Goal: Transaction & Acquisition: Purchase product/service

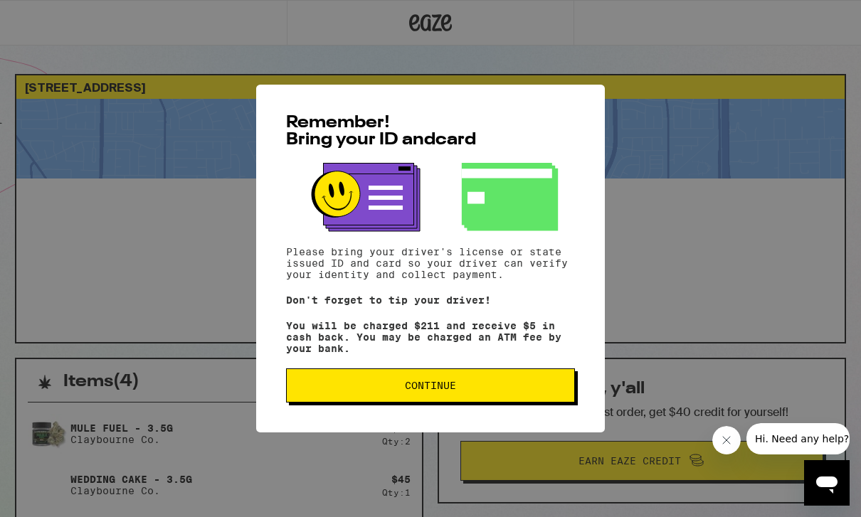
click at [355, 389] on span "Continue" at bounding box center [430, 386] width 265 height 10
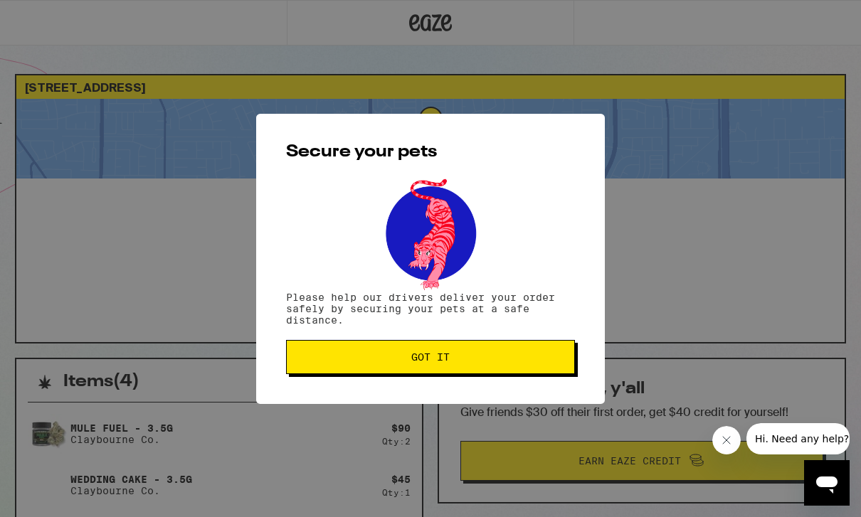
click at [354, 373] on button "Got it" at bounding box center [430, 357] width 289 height 34
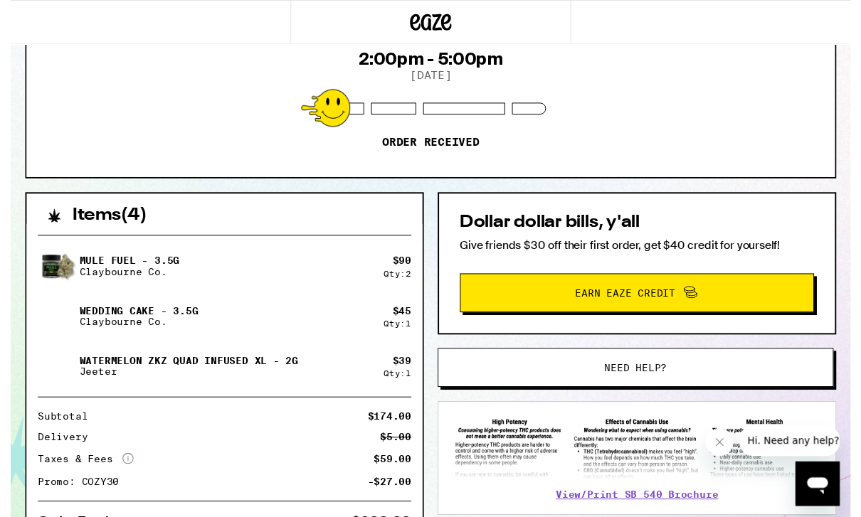
scroll to position [114, 0]
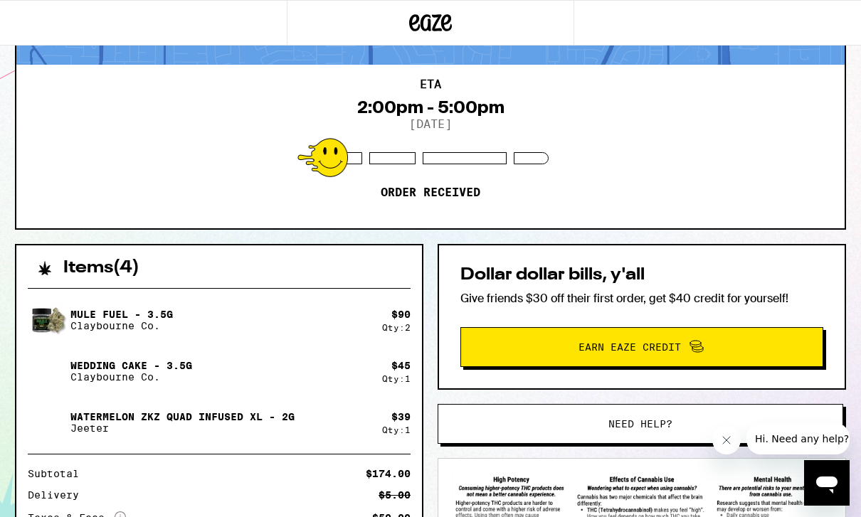
click at [189, 425] on p "Jeeter" at bounding box center [182, 428] width 224 height 11
click at [280, 428] on p "Jeeter" at bounding box center [182, 428] width 224 height 11
click at [429, 24] on icon at bounding box center [431, 22] width 21 height 17
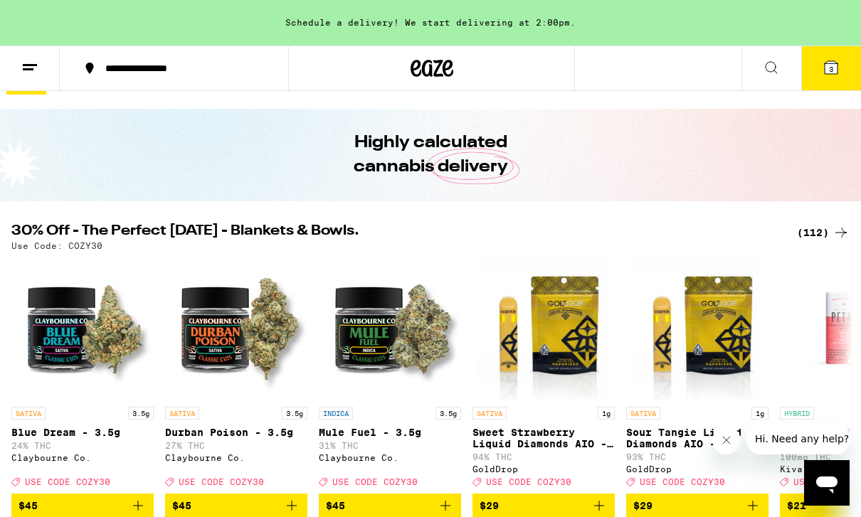
scroll to position [28, 0]
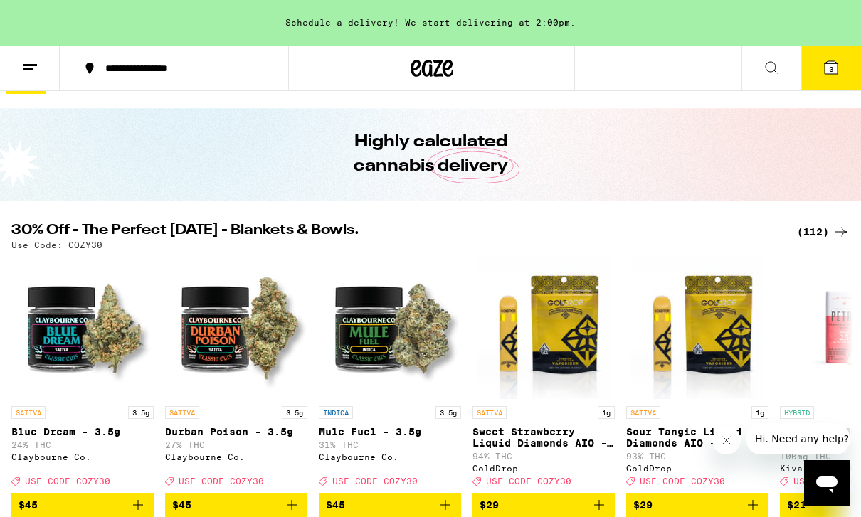
click at [825, 70] on icon at bounding box center [831, 67] width 13 height 13
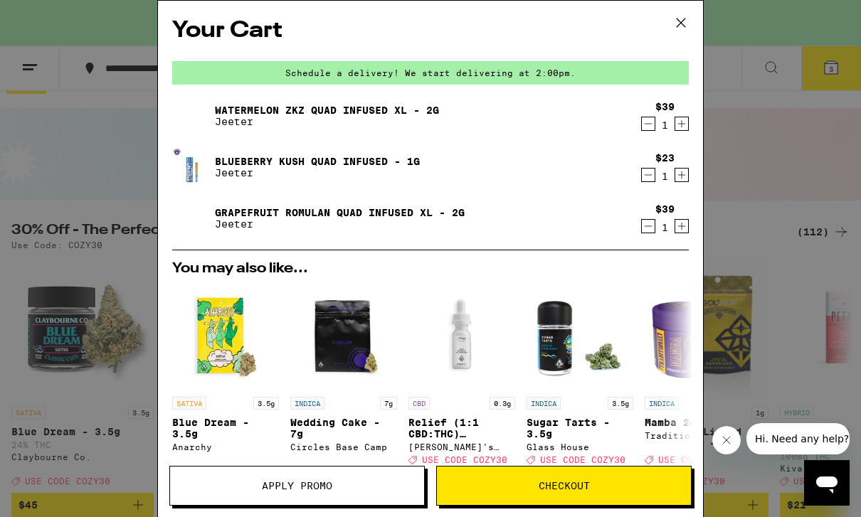
click at [685, 23] on icon at bounding box center [680, 22] width 21 height 21
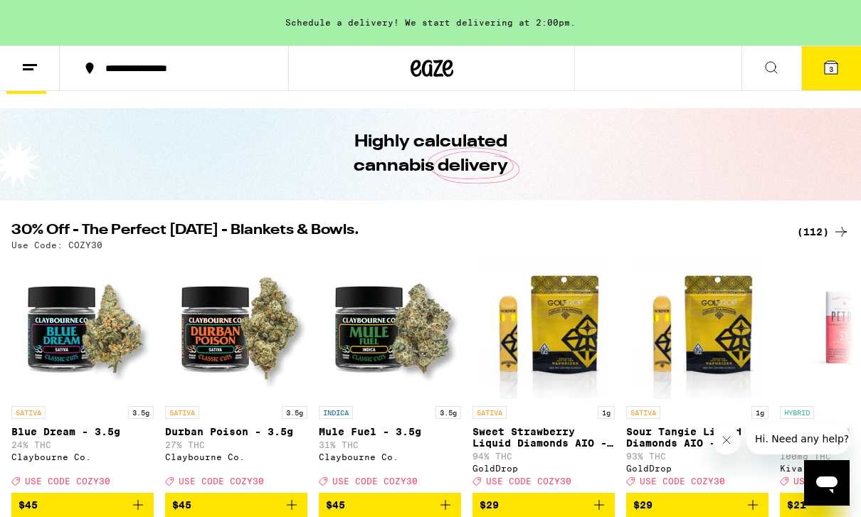
click at [833, 70] on span "3" at bounding box center [831, 69] width 4 height 9
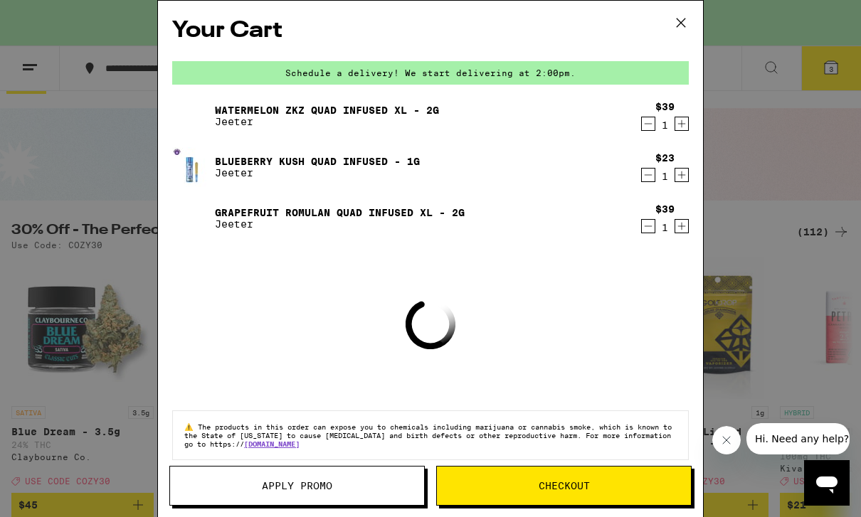
click at [652, 226] on icon "Decrement" at bounding box center [648, 226] width 13 height 17
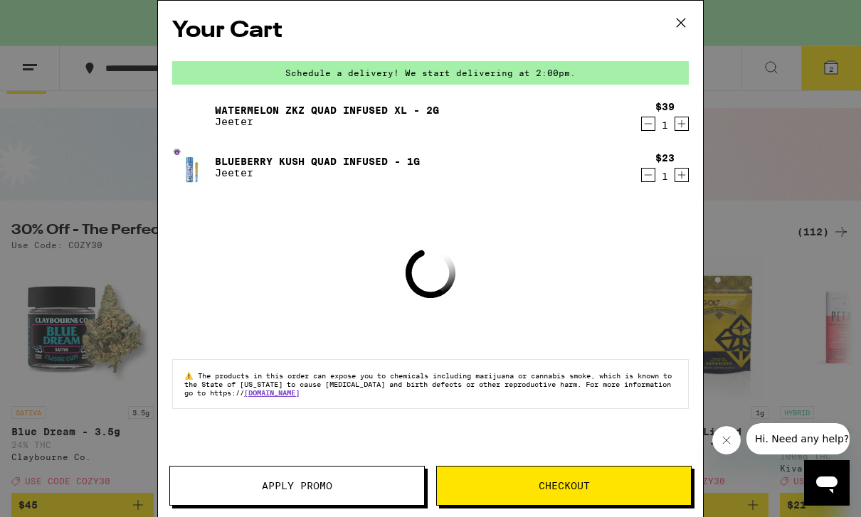
click at [645, 176] on icon "Decrement" at bounding box center [648, 175] width 13 height 17
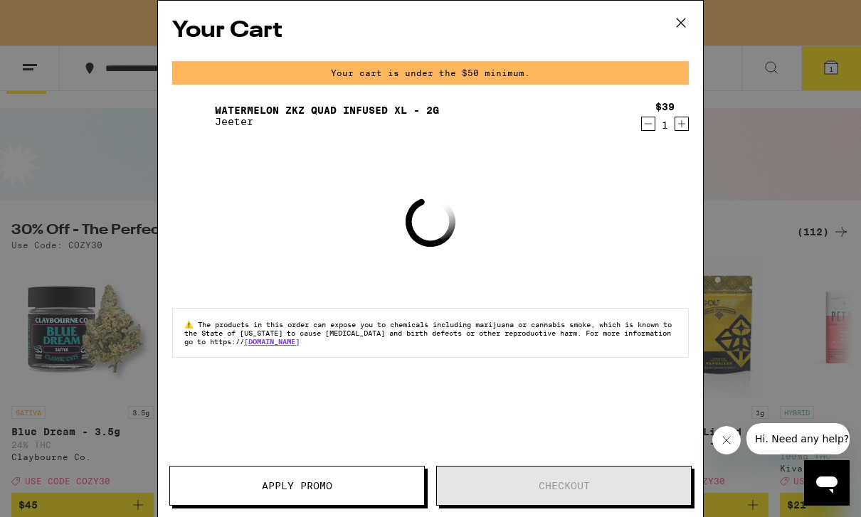
click at [643, 128] on icon "Decrement" at bounding box center [648, 123] width 13 height 17
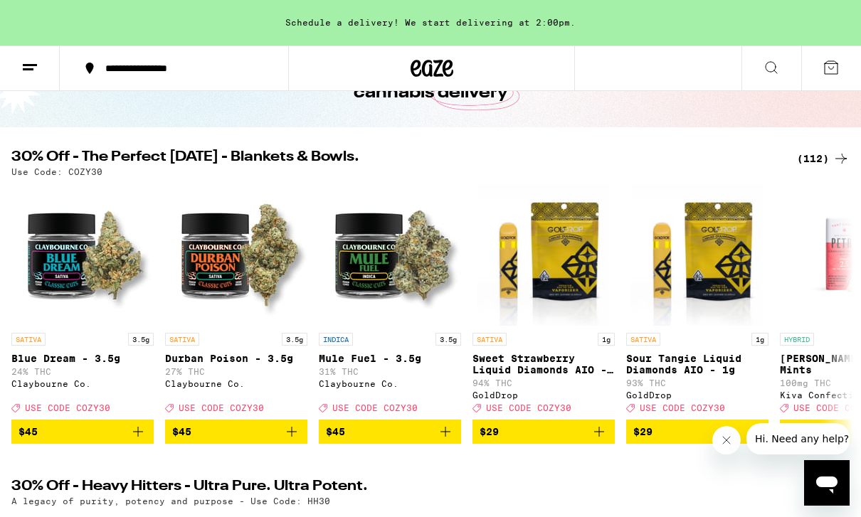
click at [829, 72] on icon at bounding box center [831, 67] width 17 height 17
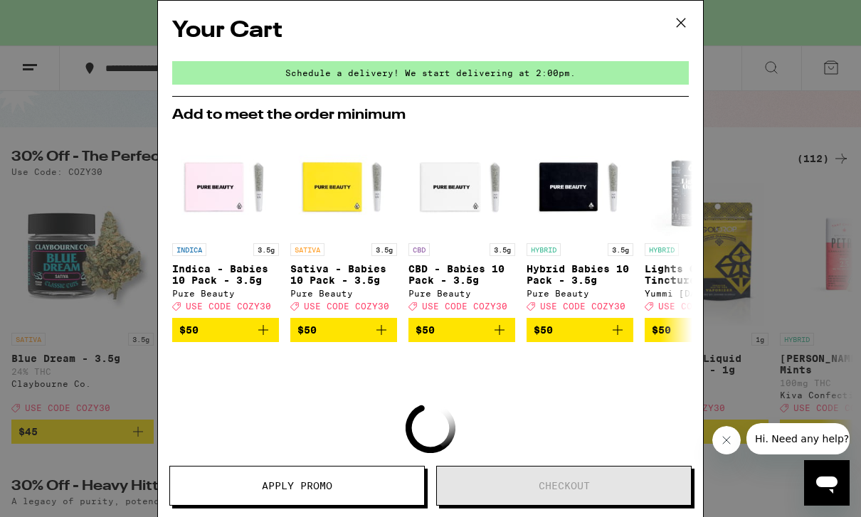
click at [682, 36] on button at bounding box center [681, 24] width 44 height 46
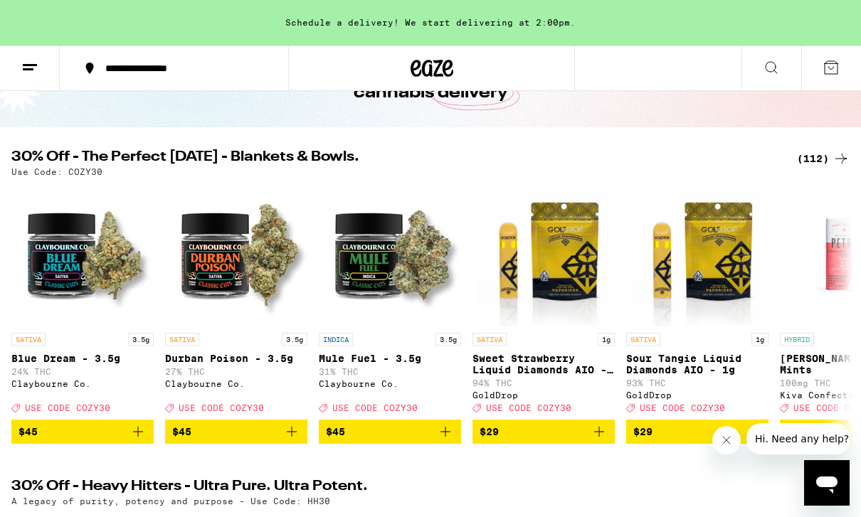
click at [774, 63] on icon at bounding box center [771, 67] width 17 height 17
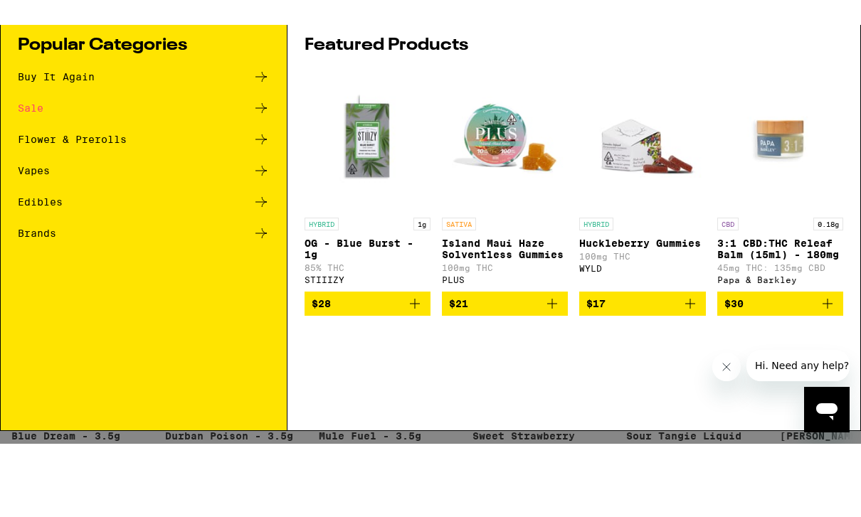
click at [133, 456] on div "Search for Products Popular Categories Buy It Again Sale Flower & Prerolls Vape…" at bounding box center [430, 234] width 861 height 468
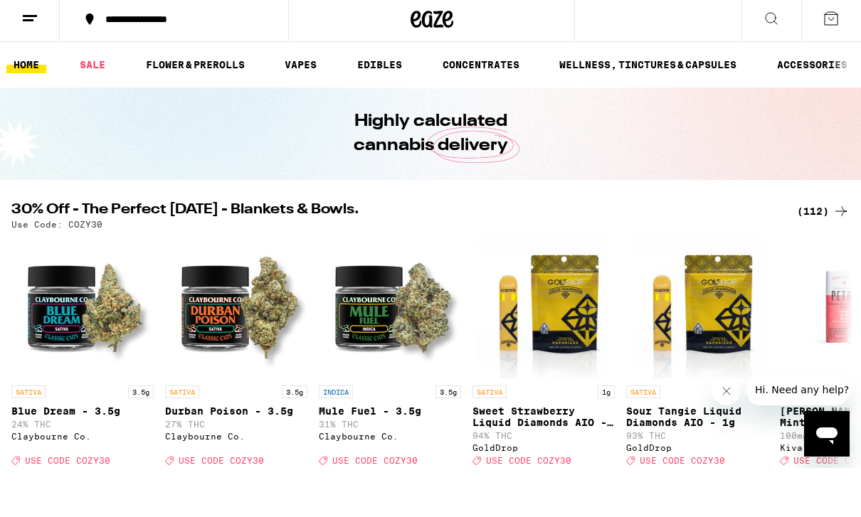
scroll to position [49, 0]
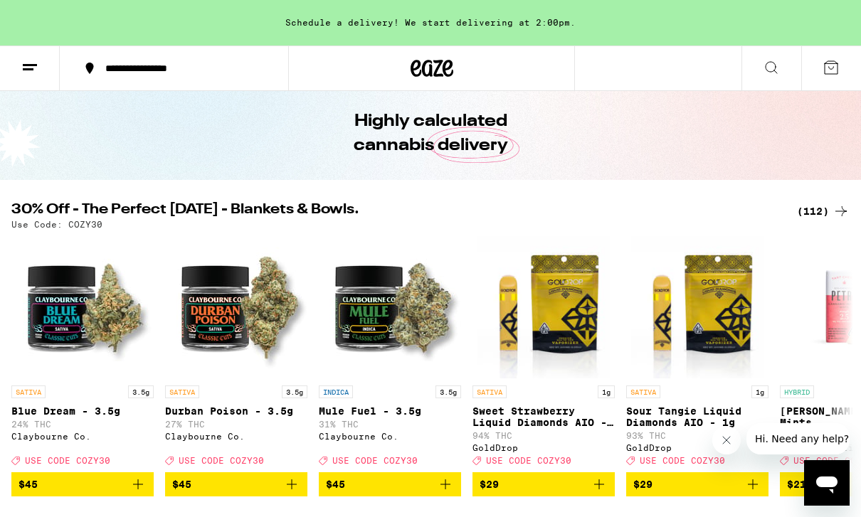
click at [34, 65] on line at bounding box center [30, 65] width 14 height 0
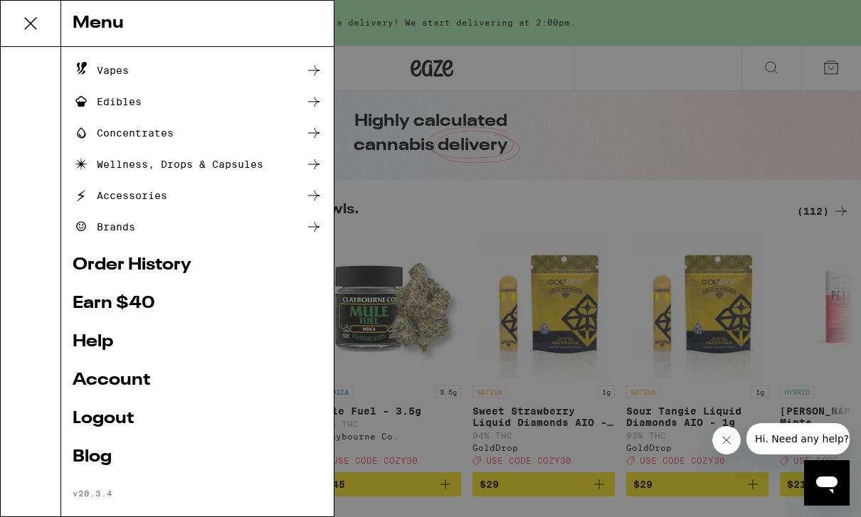
scroll to position [120, 0]
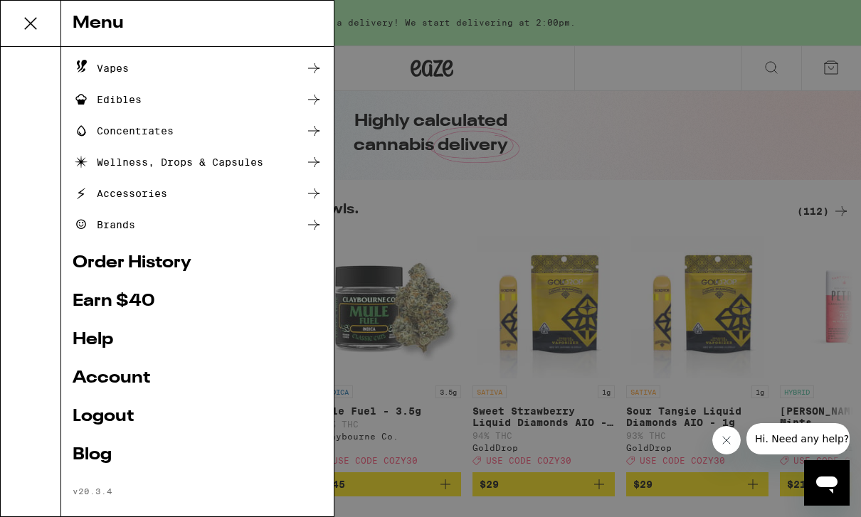
click at [182, 270] on link "Order History" at bounding box center [198, 263] width 250 height 17
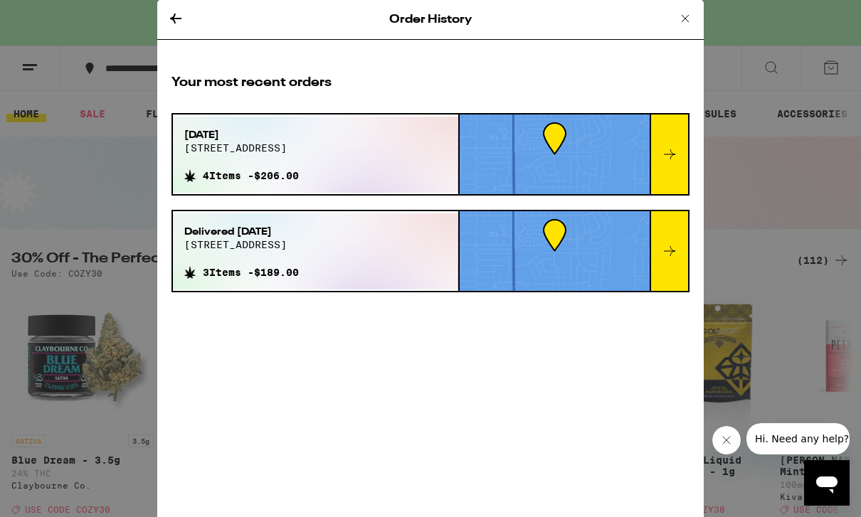
click at [375, 221] on div "Delivered Sep 8, 2025 2101 pyrenees ave 3 Items - $189.00" at bounding box center [315, 251] width 285 height 76
click at [673, 206] on div "Your most recent orders Sep 14, 2025 2101 pyrenees ave 4 Items - $206.00 Delive…" at bounding box center [430, 190] width 547 height 261
click at [675, 208] on div "Your most recent orders Sep 14, 2025 2101 pyrenees ave 4 Items - $206.00 Delive…" at bounding box center [430, 190] width 547 height 261
click at [583, 204] on div "Your most recent orders Sep 14, 2025 2101 pyrenees ave 4 Items - $206.00 Delive…" at bounding box center [430, 190] width 547 height 261
click at [390, 217] on div "Delivered Sep 8, 2025 2101 pyrenees ave 3 Items - $189.00" at bounding box center [315, 251] width 285 height 76
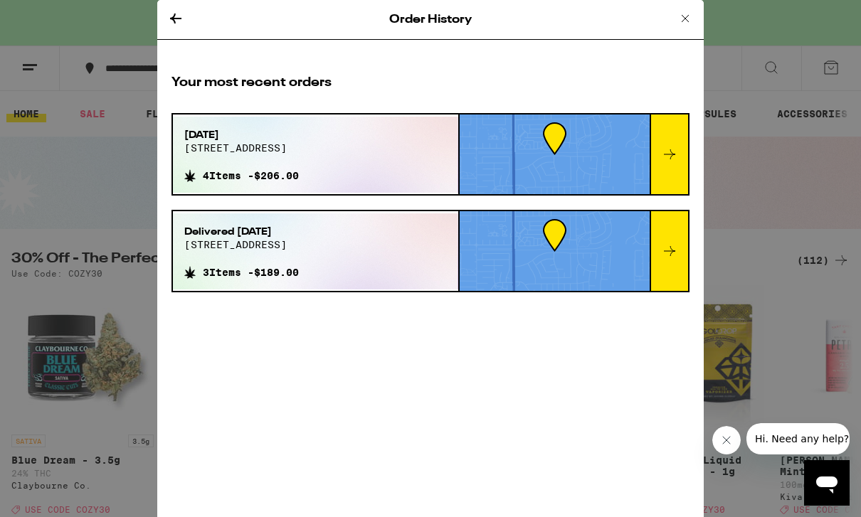
click at [300, 221] on div "Delivered Sep 8, 2025 2101 pyrenees ave 3 Items - $189.00" at bounding box center [241, 251] width 137 height 76
click at [298, 209] on div "Your most recent orders Sep 14, 2025 2101 pyrenees ave 4 Items - $206.00 Delive…" at bounding box center [430, 190] width 547 height 261
click at [297, 209] on div "Your most recent orders Sep 14, 2025 2101 pyrenees ave 4 Items - $206.00 Delive…" at bounding box center [430, 190] width 547 height 261
click at [294, 218] on div "Delivered Sep 8, 2025 2101 pyrenees ave 3 Items - $189.00" at bounding box center [241, 251] width 137 height 76
click at [293, 218] on div "Delivered Sep 8, 2025 2101 pyrenees ave 3 Items - $189.00" at bounding box center [241, 251] width 137 height 76
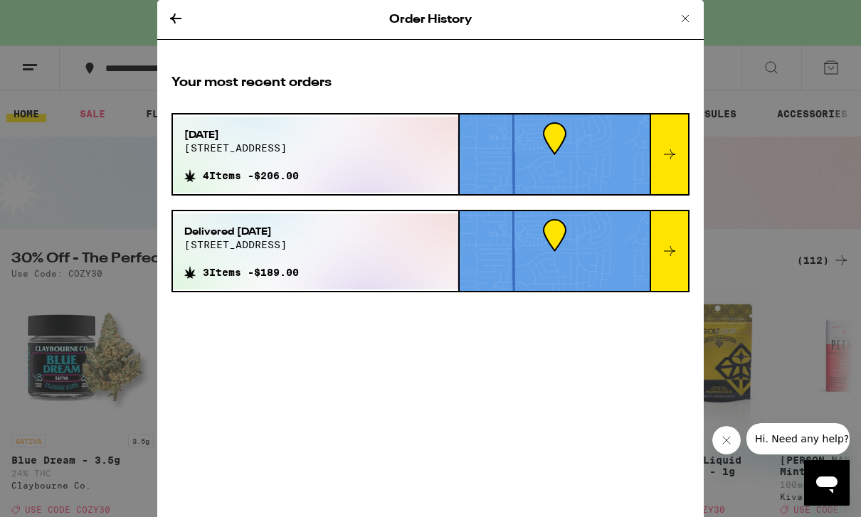
click at [673, 216] on div at bounding box center [669, 251] width 38 height 80
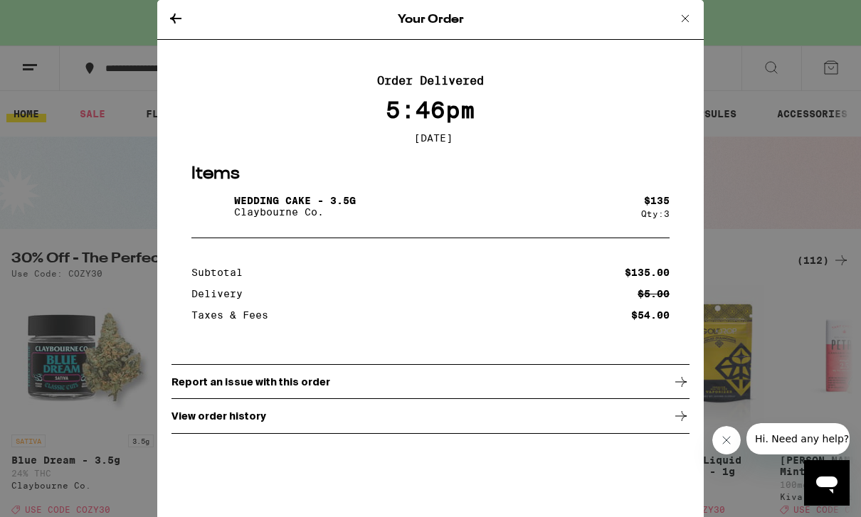
click at [673, 216] on section "Items Wedding Cake - 3.5g Claybourne Co. $ 135 Qty: 3" at bounding box center [431, 194] width 518 height 63
click at [180, 65] on div "Order Delivered 5:46pm Sep 8, 2025 Items Wedding Cake - 3.5g Claybourne Co. $ 1…" at bounding box center [430, 254] width 547 height 389
click at [174, 70] on div "Order Delivered 5:46pm Sep 8, 2025 Items Wedding Cake - 3.5g Claybourne Co. $ 1…" at bounding box center [430, 254] width 547 height 389
click at [179, 56] on div "Your Order Order Delivered 5:46pm Sep 8, 2025 Items Wedding Cake - 3.5g Claybou…" at bounding box center [430, 258] width 547 height 517
click at [170, 65] on div "Order Delivered 5:46pm Sep 8, 2025 Items Wedding Cake - 3.5g Claybourne Co. $ 1…" at bounding box center [430, 254] width 547 height 389
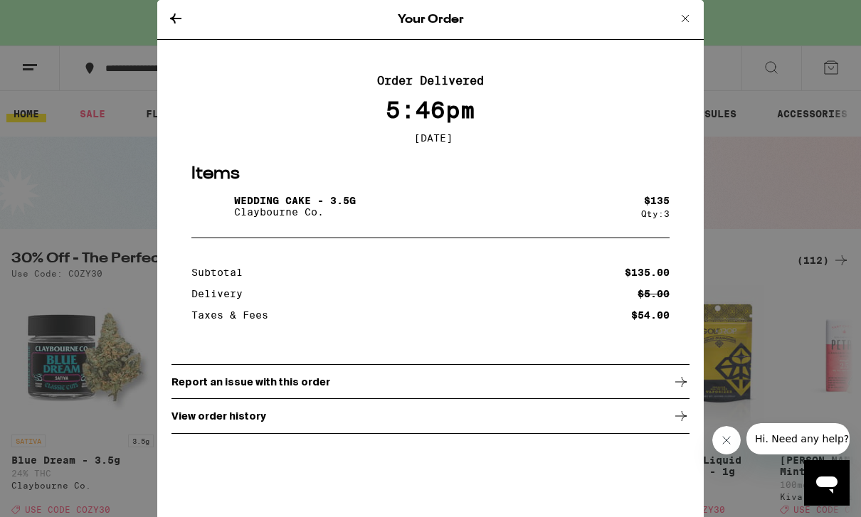
click at [175, 74] on p "Order Delivered" at bounding box center [431, 81] width 518 height 14
click at [173, 63] on div "Order Delivered 5:46pm Sep 8, 2025 Items Wedding Cake - 3.5g Claybourne Co. $ 1…" at bounding box center [430, 254] width 547 height 389
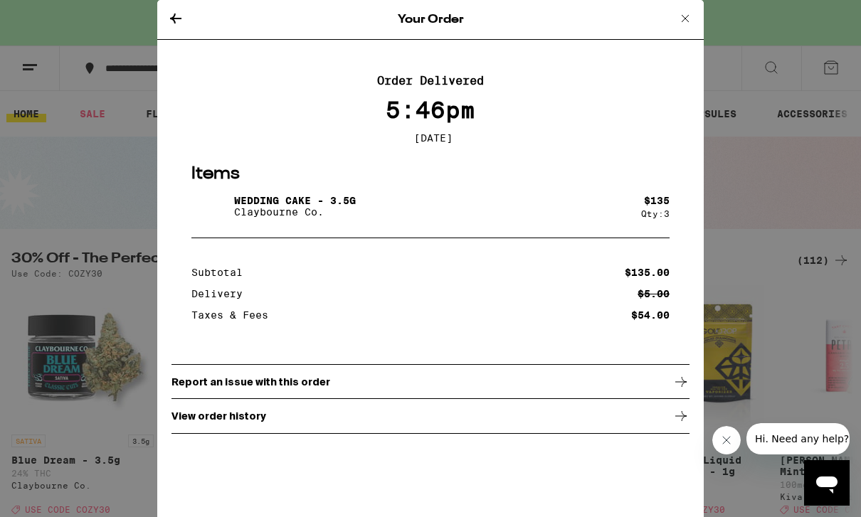
click at [313, 178] on p "Items" at bounding box center [430, 174] width 478 height 23
click at [696, 68] on div "Order Delivered 5:46pm Sep 8, 2025 Items Wedding Cake - 3.5g Claybourne Co. $ 1…" at bounding box center [430, 254] width 547 height 389
click at [690, 69] on div "Order Delivered 5:46pm Sep 8, 2025 Items Wedding Cake - 3.5g Claybourne Co. $ 1…" at bounding box center [430, 254] width 547 height 389
click at [682, 70] on div "Order Delivered 5:46pm Sep 8, 2025 Items Wedding Cake - 3.5g Claybourne Co. $ 1…" at bounding box center [430, 254] width 547 height 389
click at [686, 68] on div "Order Delivered 5:46pm Sep 8, 2025 Items Wedding Cake - 3.5g Claybourne Co. $ 1…" at bounding box center [430, 254] width 547 height 389
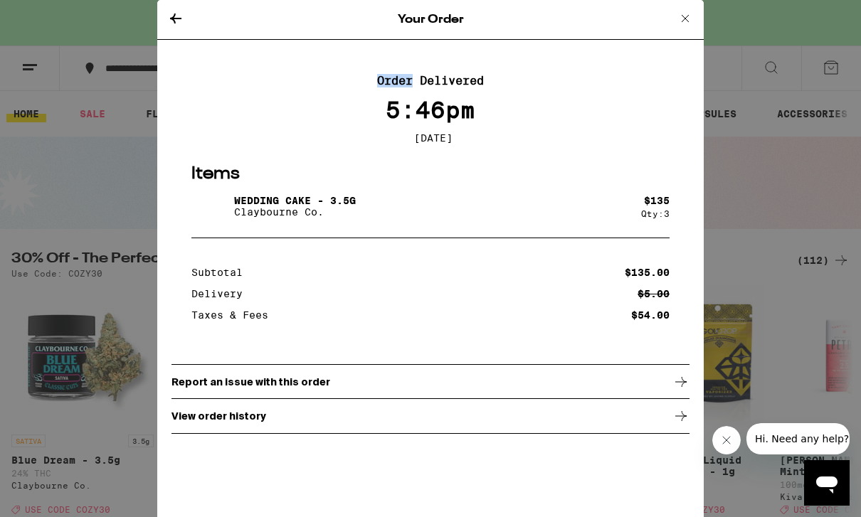
click at [686, 68] on div "Order Delivered 5:46pm Sep 8, 2025 Items Wedding Cake - 3.5g Claybourne Co. $ 1…" at bounding box center [430, 254] width 547 height 389
click at [686, 69] on div "Order Delivered 5:46pm Sep 8, 2025 Items Wedding Cake - 3.5g Claybourne Co. $ 1…" at bounding box center [430, 254] width 547 height 389
click at [691, 61] on div "Order Delivered 5:46pm Sep 8, 2025 Items Wedding Cake - 3.5g Claybourne Co. $ 1…" at bounding box center [430, 254] width 547 height 389
click at [694, 68] on div "Order Delivered 5:46pm Sep 8, 2025 Items Wedding Cake - 3.5g Claybourne Co. $ 1…" at bounding box center [430, 254] width 547 height 389
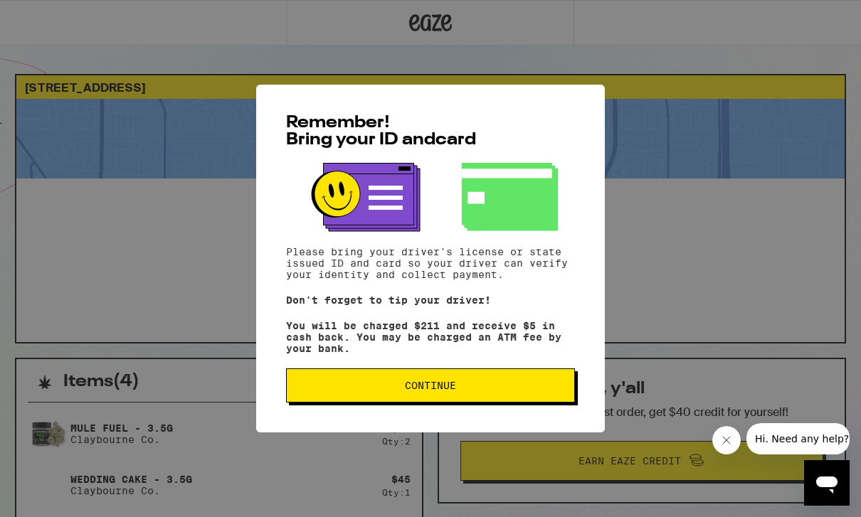
click at [513, 403] on button "Continue" at bounding box center [430, 386] width 289 height 34
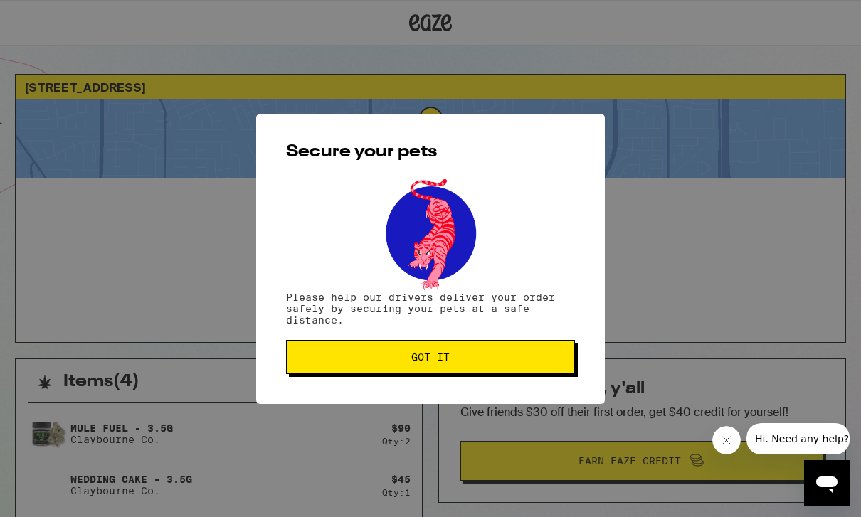
click at [522, 388] on div "Secure your pets Please help our drivers deliver your order safely by securing …" at bounding box center [430, 259] width 349 height 290
click at [500, 399] on div "Secure your pets Please help our drivers deliver your order safely by securing …" at bounding box center [430, 259] width 349 height 290
click at [499, 371] on button "Got it" at bounding box center [430, 357] width 289 height 34
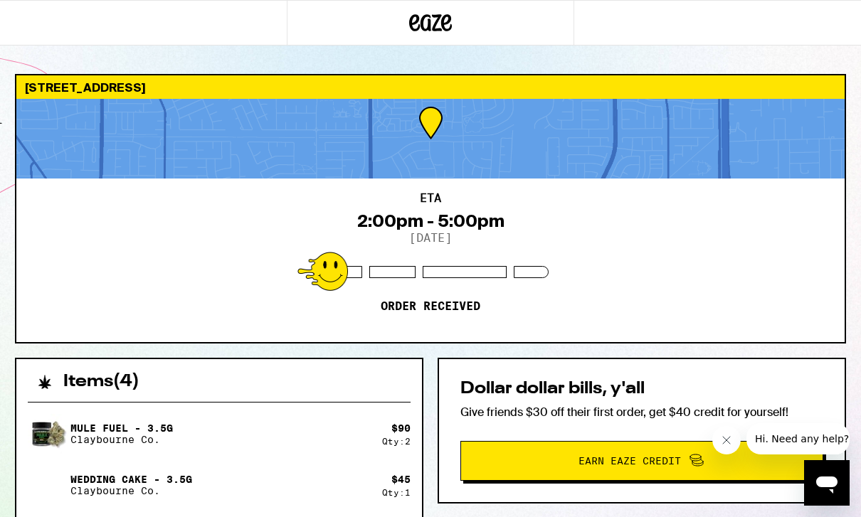
click at [430, 23] on icon at bounding box center [431, 22] width 21 height 17
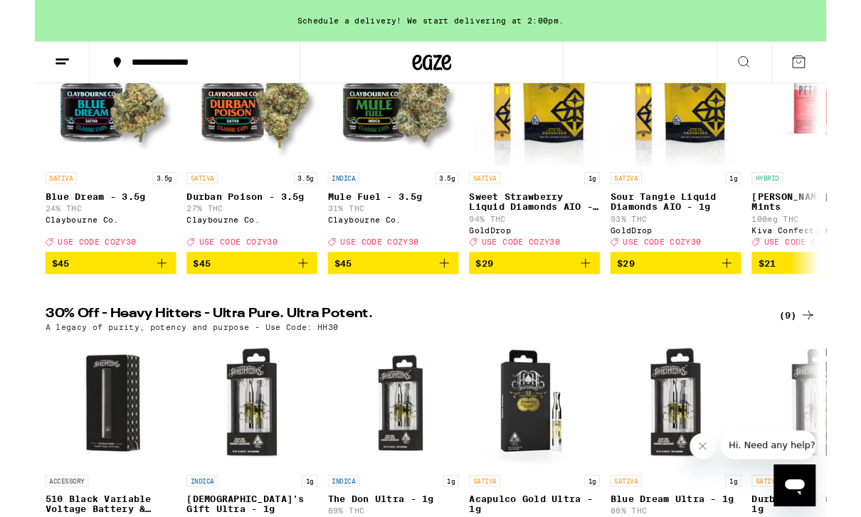
scroll to position [248, 0]
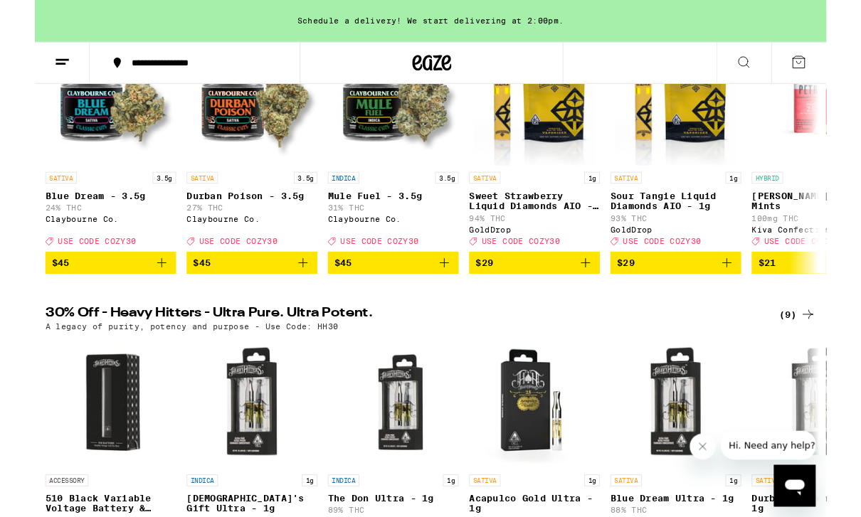
click at [394, 218] on p "Mule Fuel - 3.5g" at bounding box center [390, 212] width 142 height 11
